Goal: Transaction & Acquisition: Book appointment/travel/reservation

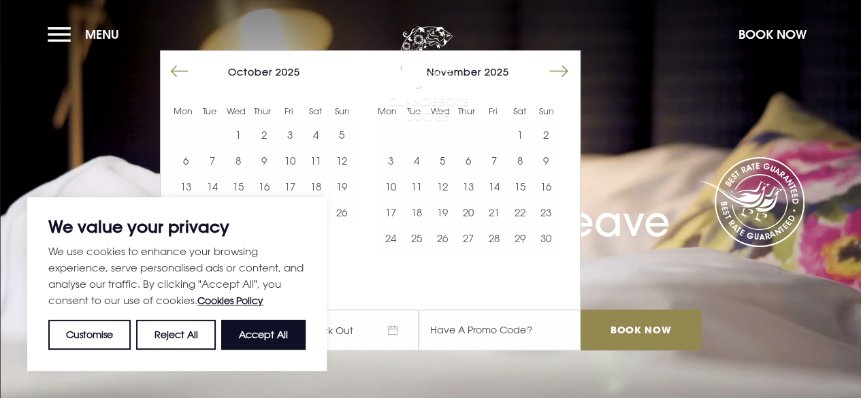
drag, startPoint x: 240, startPoint y: 349, endPoint x: 229, endPoint y: 339, distance: 14.9
click at [229, 339] on button "Accept All" at bounding box center [263, 335] width 84 height 30
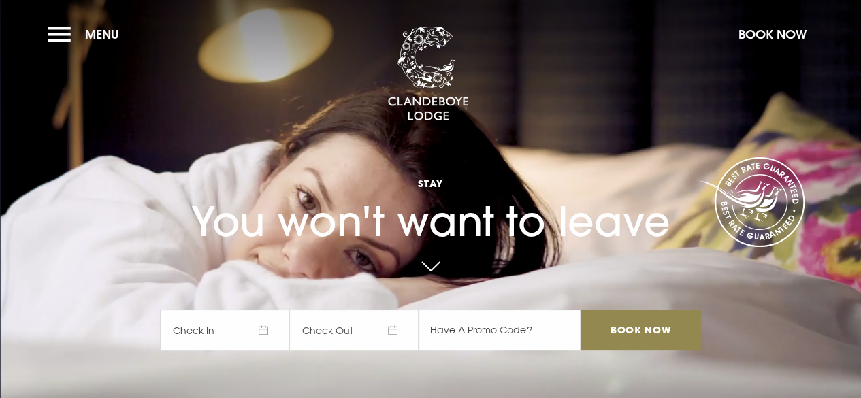
checkbox input "true"
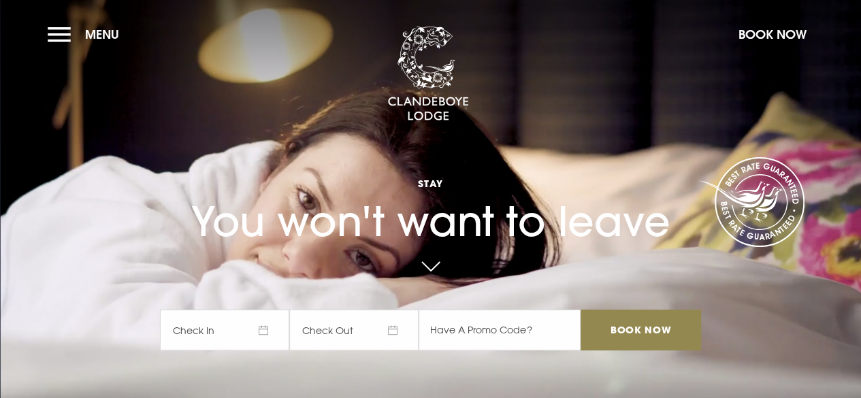
click at [245, 330] on span "Check In" at bounding box center [224, 330] width 129 height 41
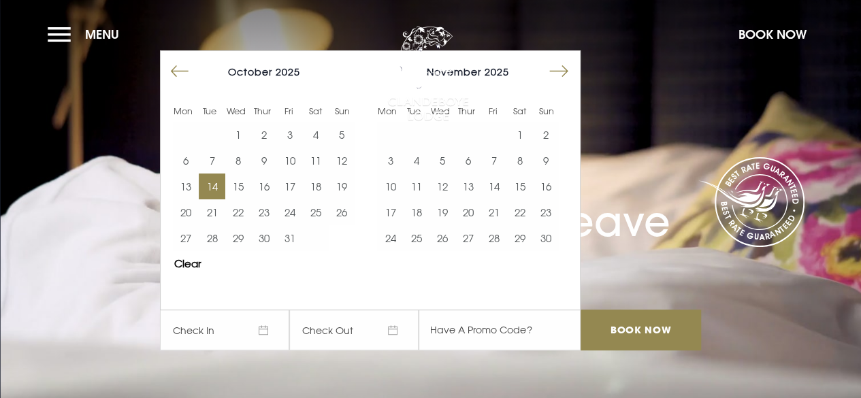
click at [217, 185] on button "14" at bounding box center [212, 187] width 26 height 26
click at [265, 184] on button "16" at bounding box center [264, 187] width 26 height 26
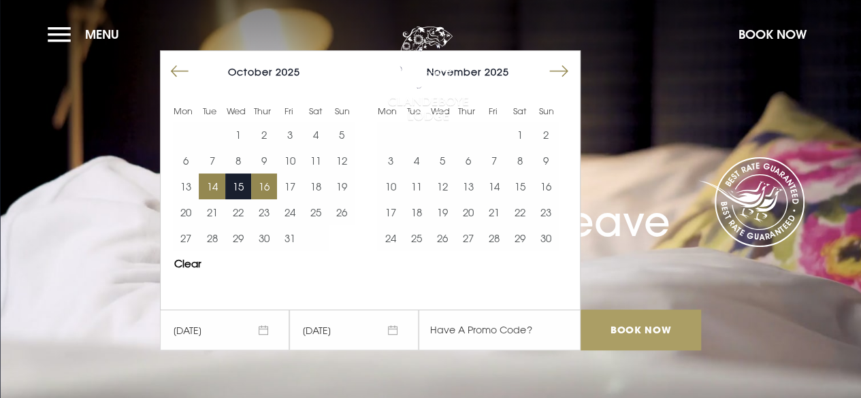
click at [637, 329] on input "Book Now" at bounding box center [641, 330] width 120 height 41
